Goal: Task Accomplishment & Management: Manage account settings

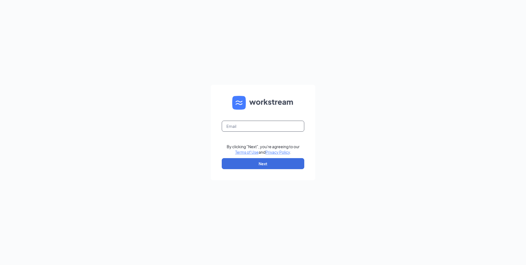
click at [239, 123] on input "text" at bounding box center [263, 126] width 83 height 11
type input "[EMAIL_ADDRESS][DOMAIN_NAME]"
click at [253, 163] on button "Next" at bounding box center [263, 163] width 83 height 11
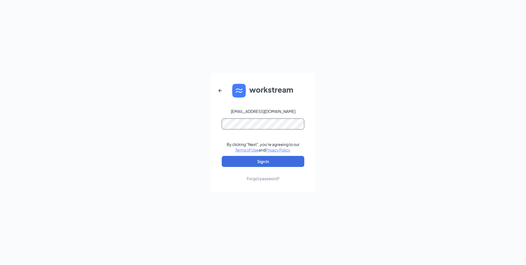
click at [222, 156] on button "Sign In" at bounding box center [263, 161] width 83 height 11
click at [267, 163] on button "Sign In" at bounding box center [263, 161] width 83 height 11
click at [197, 139] on div "[EMAIL_ADDRESS][DOMAIN_NAME] Credential mismatches. By clicking "Next", you're …" at bounding box center [263, 132] width 526 height 265
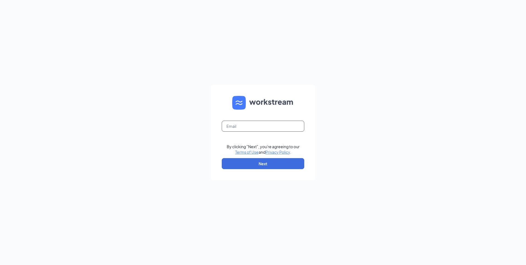
click at [233, 123] on input "text" at bounding box center [263, 126] width 83 height 11
type input "[EMAIL_ADDRESS][DOMAIN_NAME]"
click at [254, 162] on button "Next" at bounding box center [263, 163] width 83 height 11
